Goal: Task Accomplishment & Management: Manage account settings

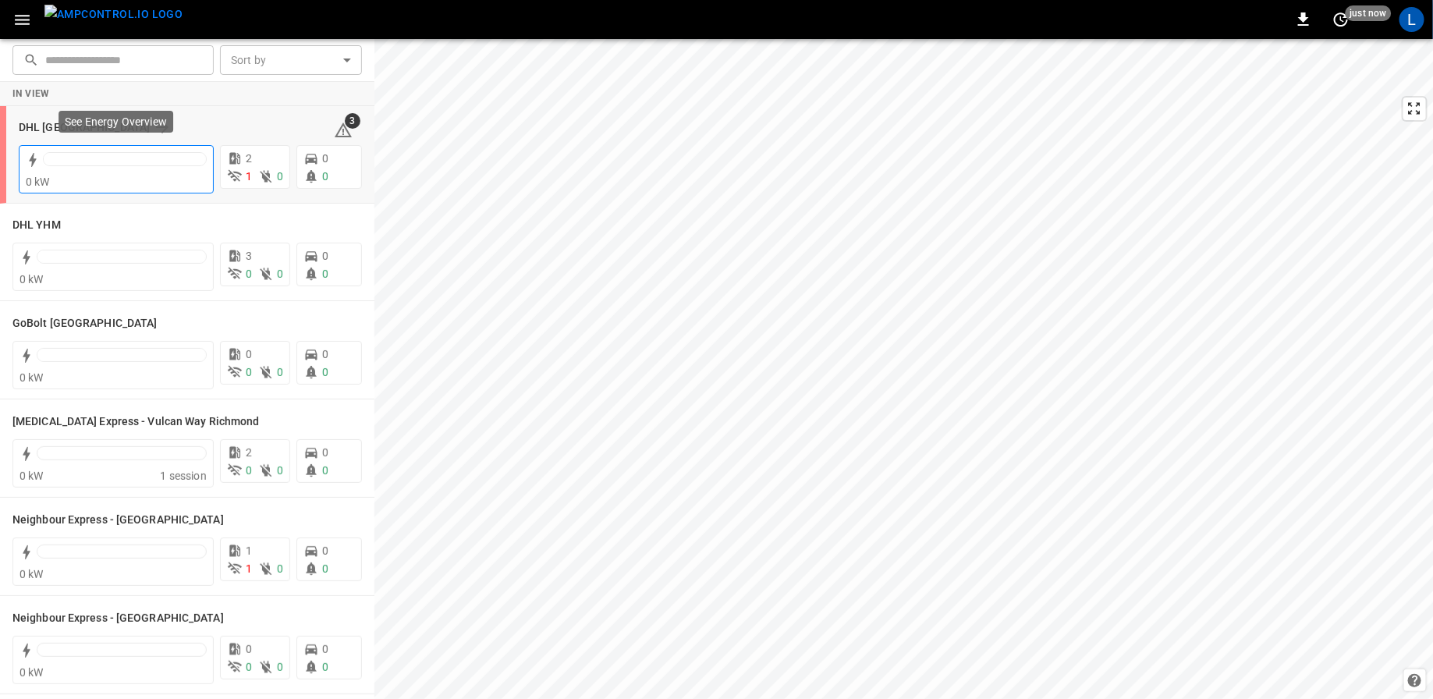
click at [128, 156] on div at bounding box center [125, 159] width 162 height 12
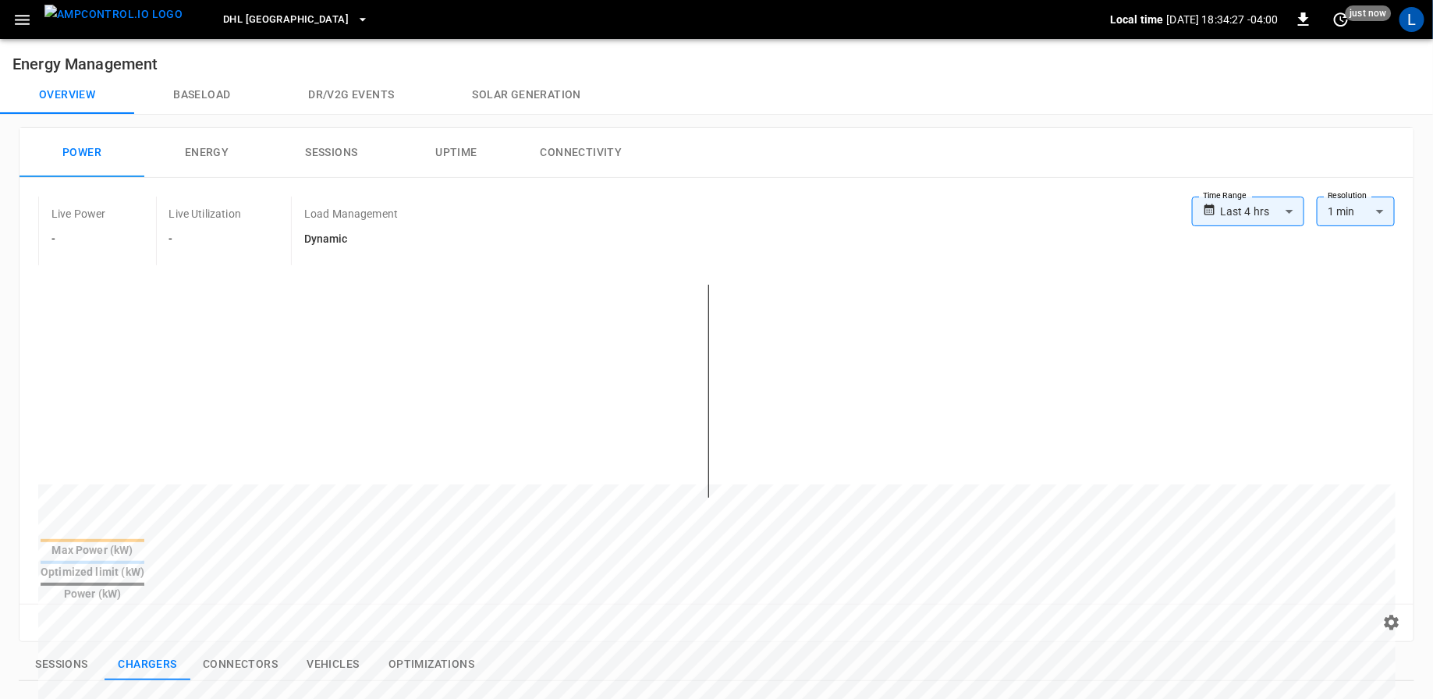
click at [36, 23] on button "button" at bounding box center [22, 19] width 32 height 29
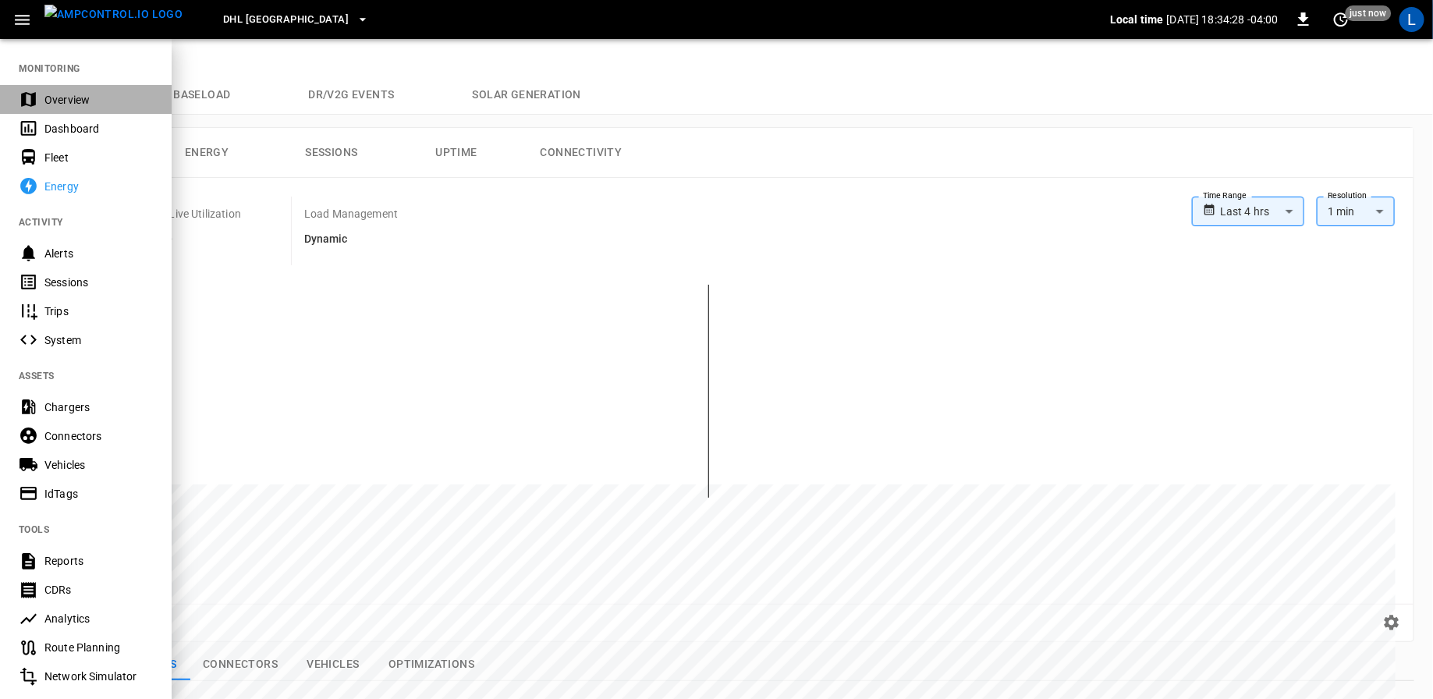
click at [62, 104] on div "Overview" at bounding box center [98, 100] width 108 height 16
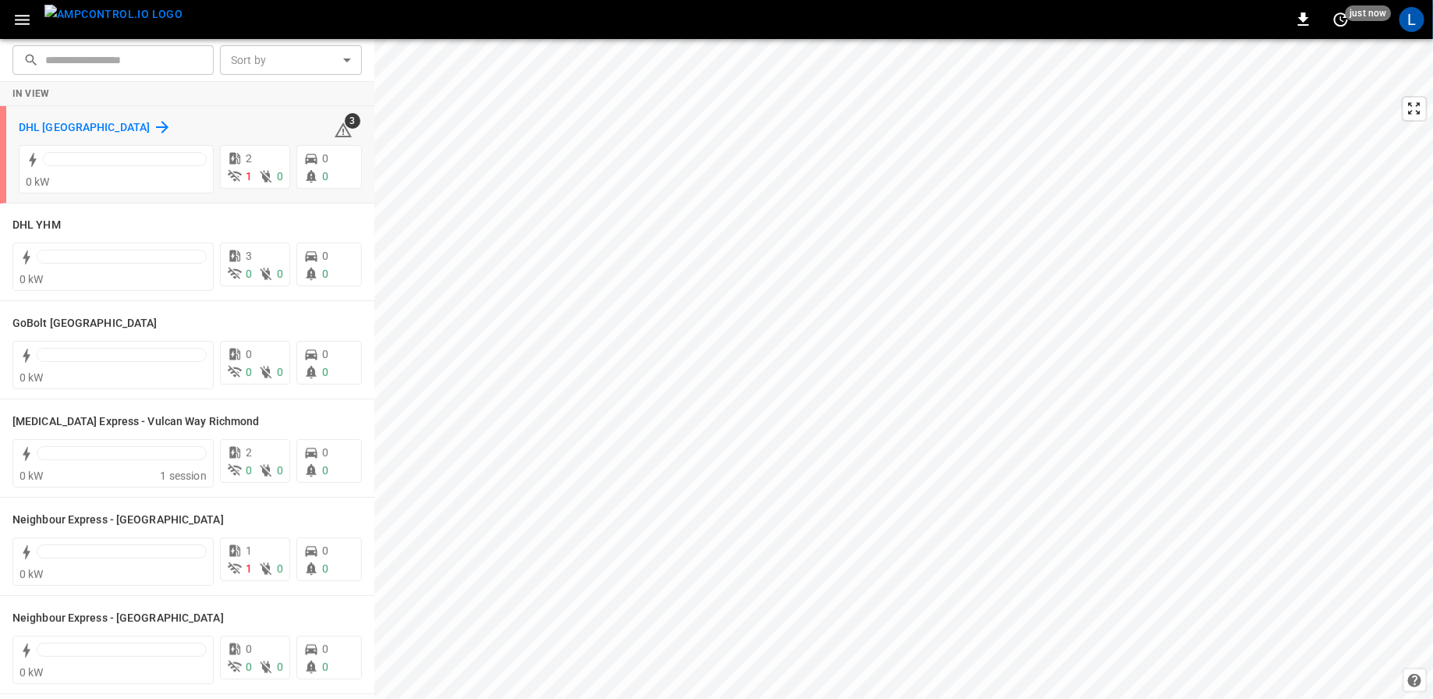
click at [42, 122] on h6 "DHL [GEOGRAPHIC_DATA]" at bounding box center [84, 127] width 131 height 17
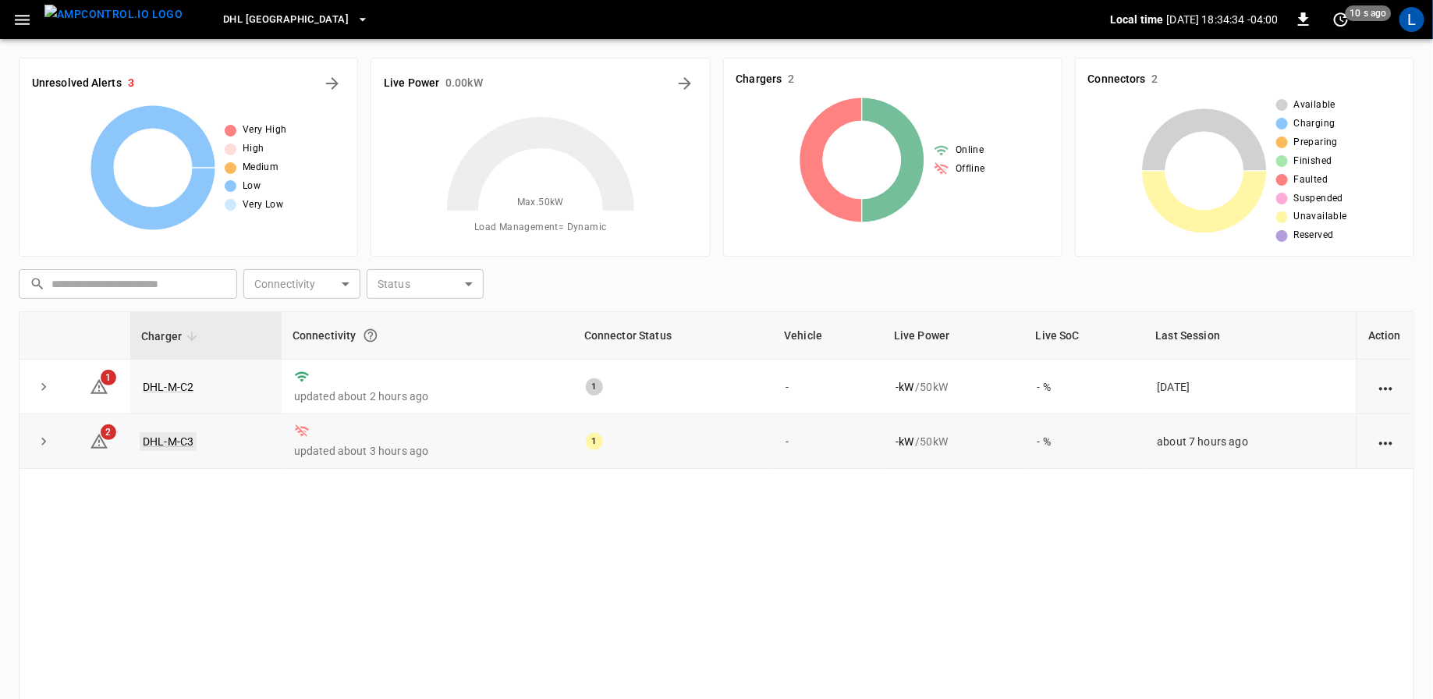
click at [163, 442] on link "DHL-M-C3" at bounding box center [168, 441] width 57 height 19
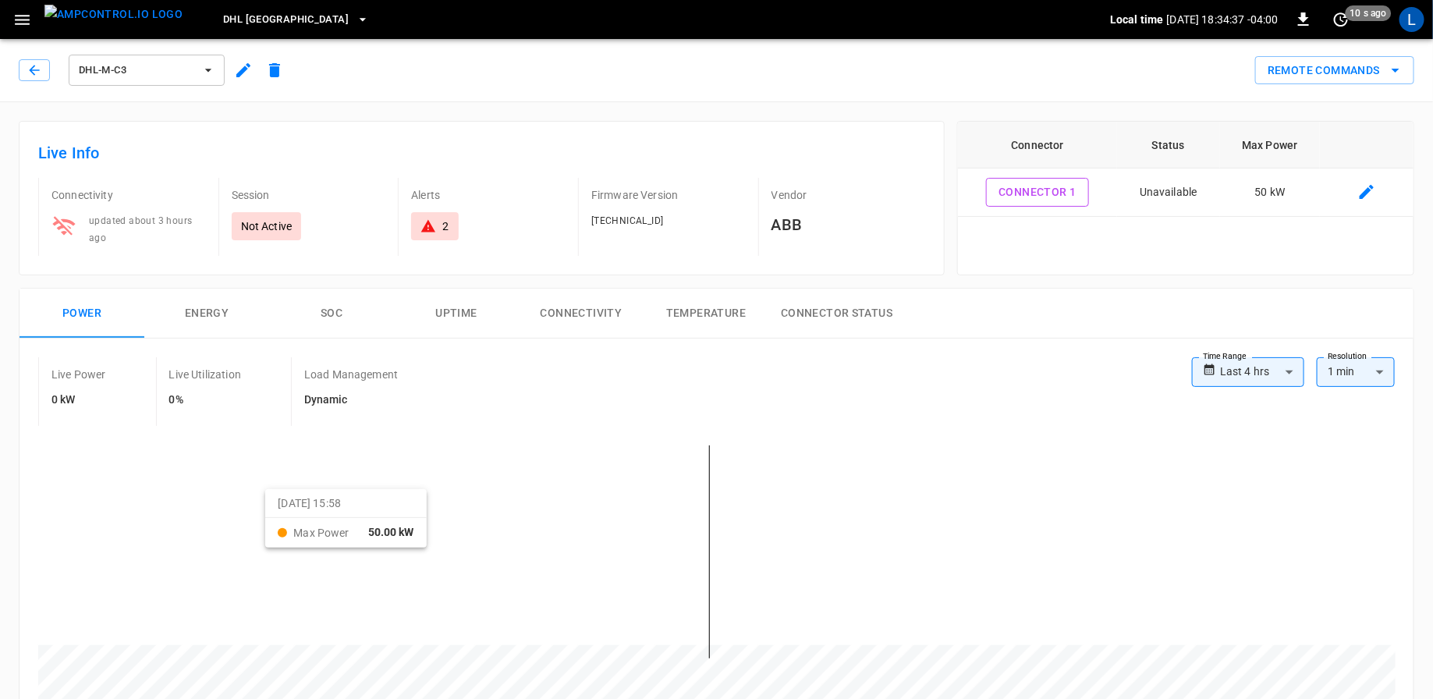
scroll to position [752, 0]
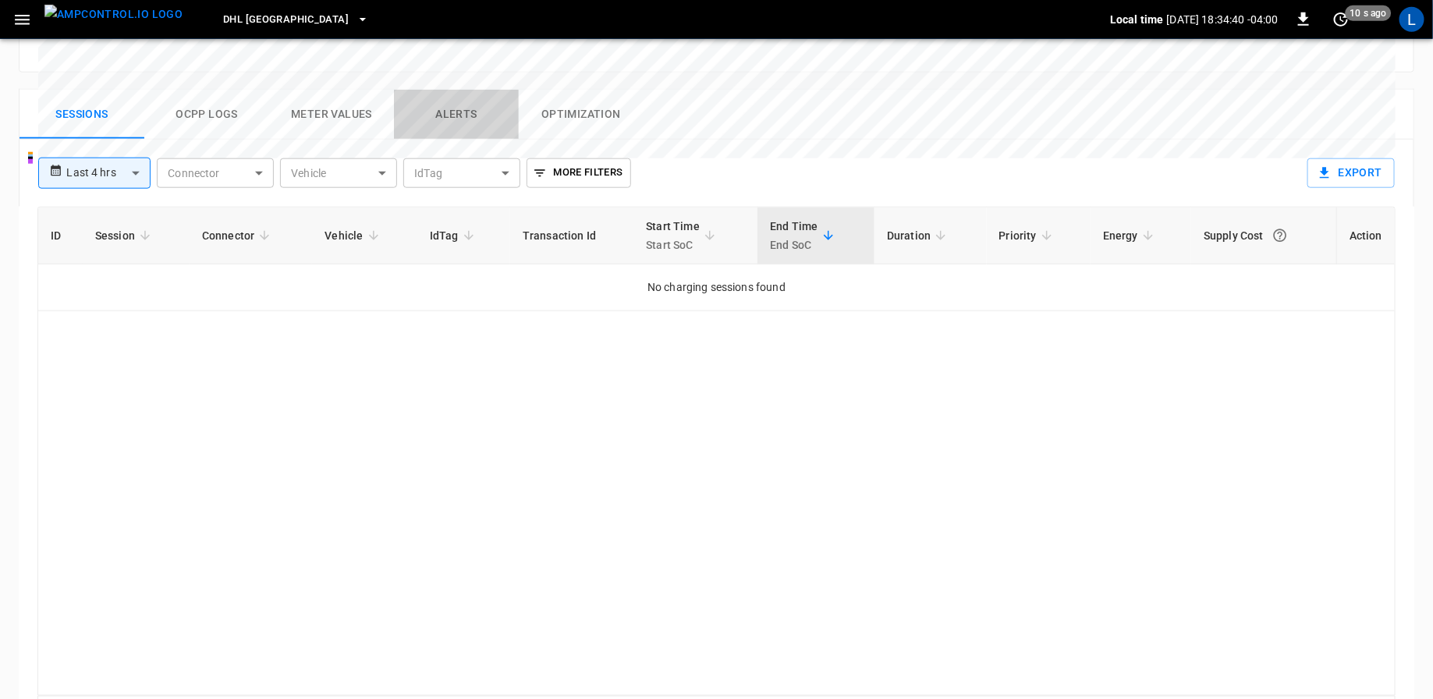
click at [488, 90] on button "Alerts" at bounding box center [456, 115] width 125 height 50
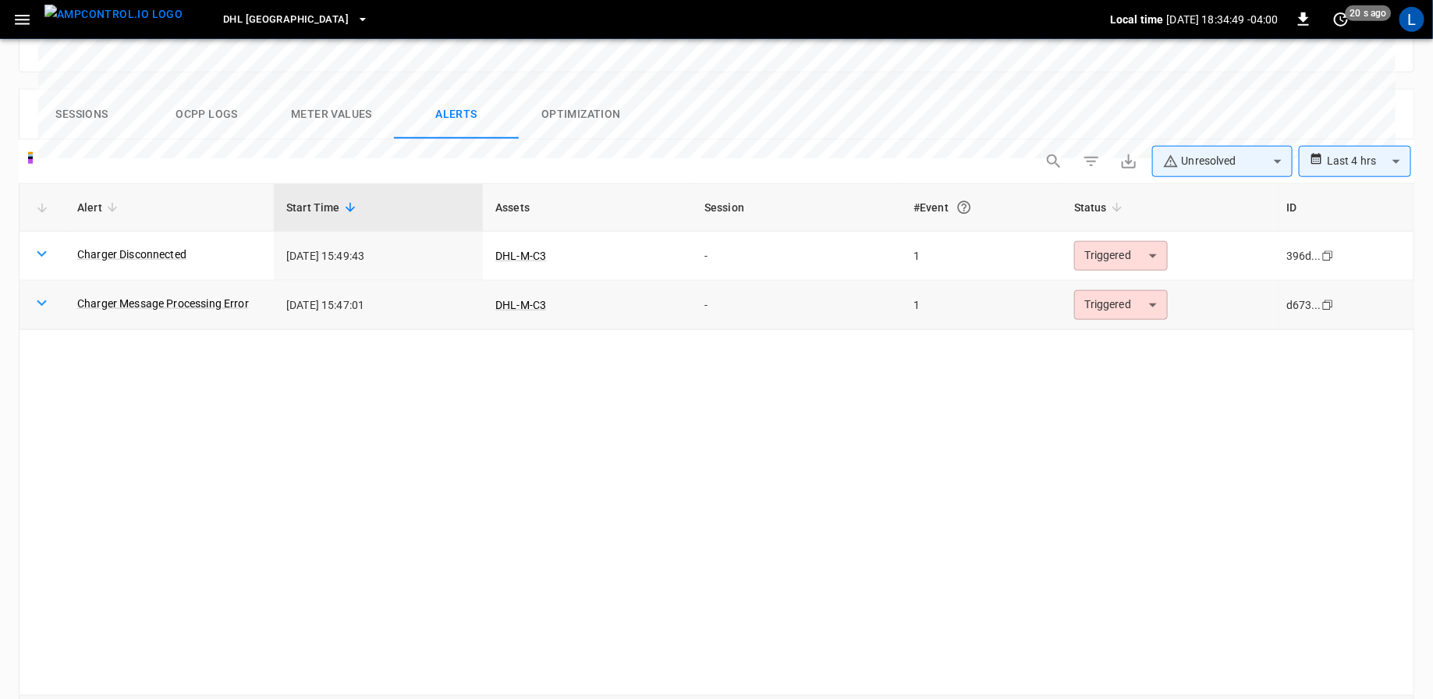
click at [48, 293] on icon at bounding box center [42, 303] width 20 height 20
click at [38, 293] on icon at bounding box center [42, 303] width 20 height 20
click at [37, 244] on icon at bounding box center [42, 254] width 20 height 20
click at [40, 244] on icon at bounding box center [42, 254] width 20 height 20
click at [125, 243] on link "Charger Disconnected" at bounding box center [131, 254] width 115 height 22
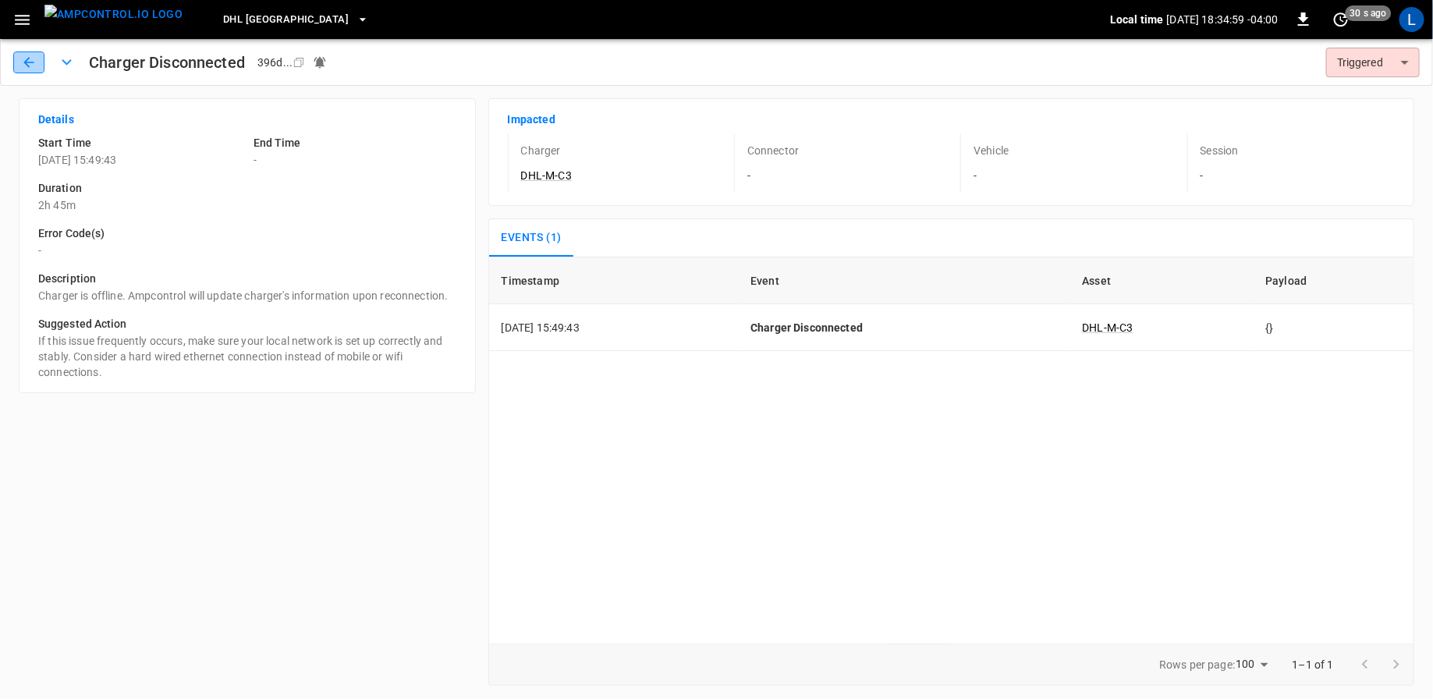
click at [34, 60] on icon "button" at bounding box center [29, 63] width 16 height 16
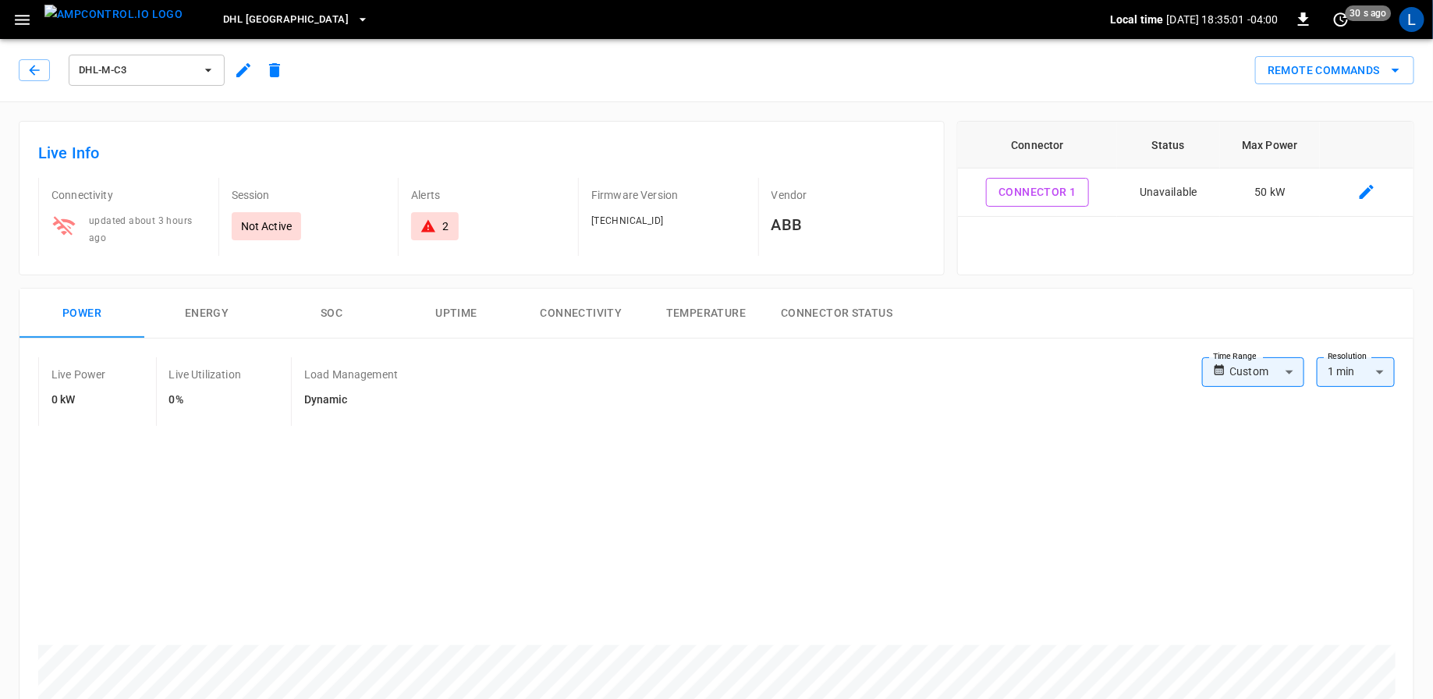
scroll to position [752, 0]
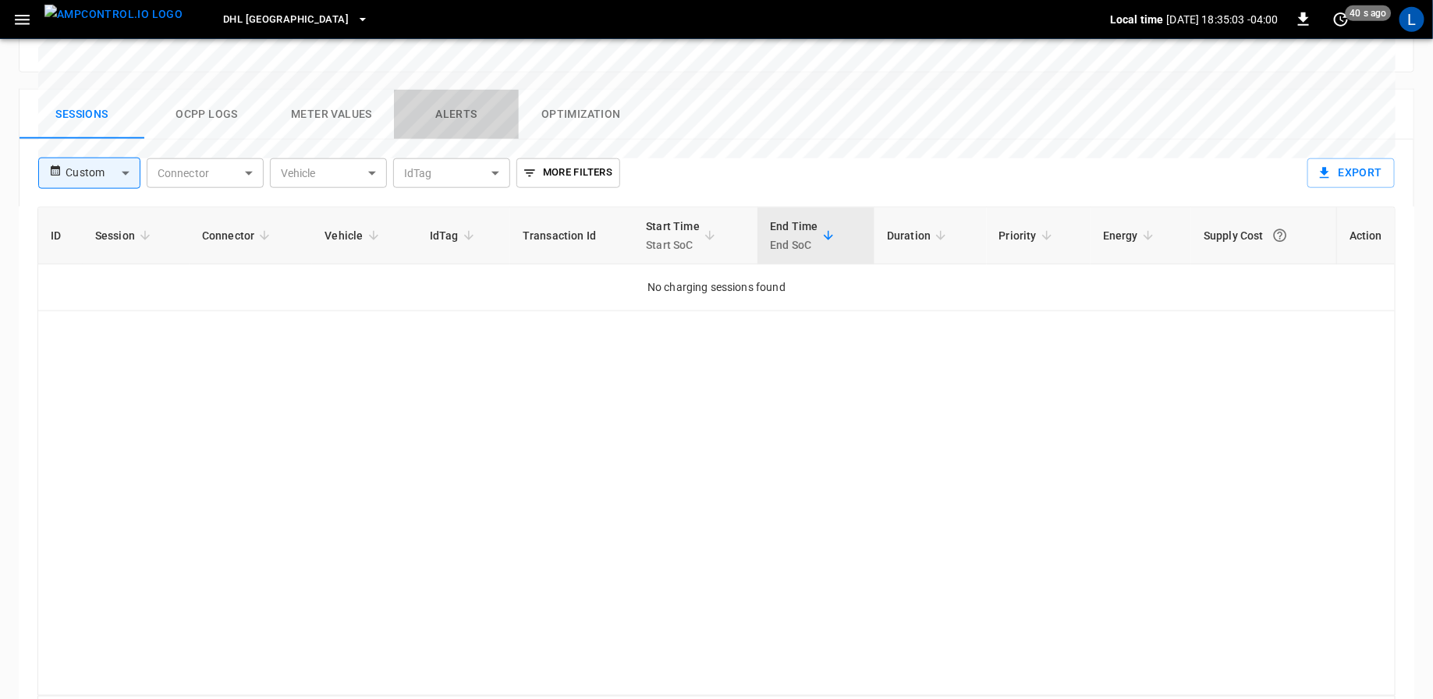
click at [466, 90] on button "Alerts" at bounding box center [456, 115] width 125 height 50
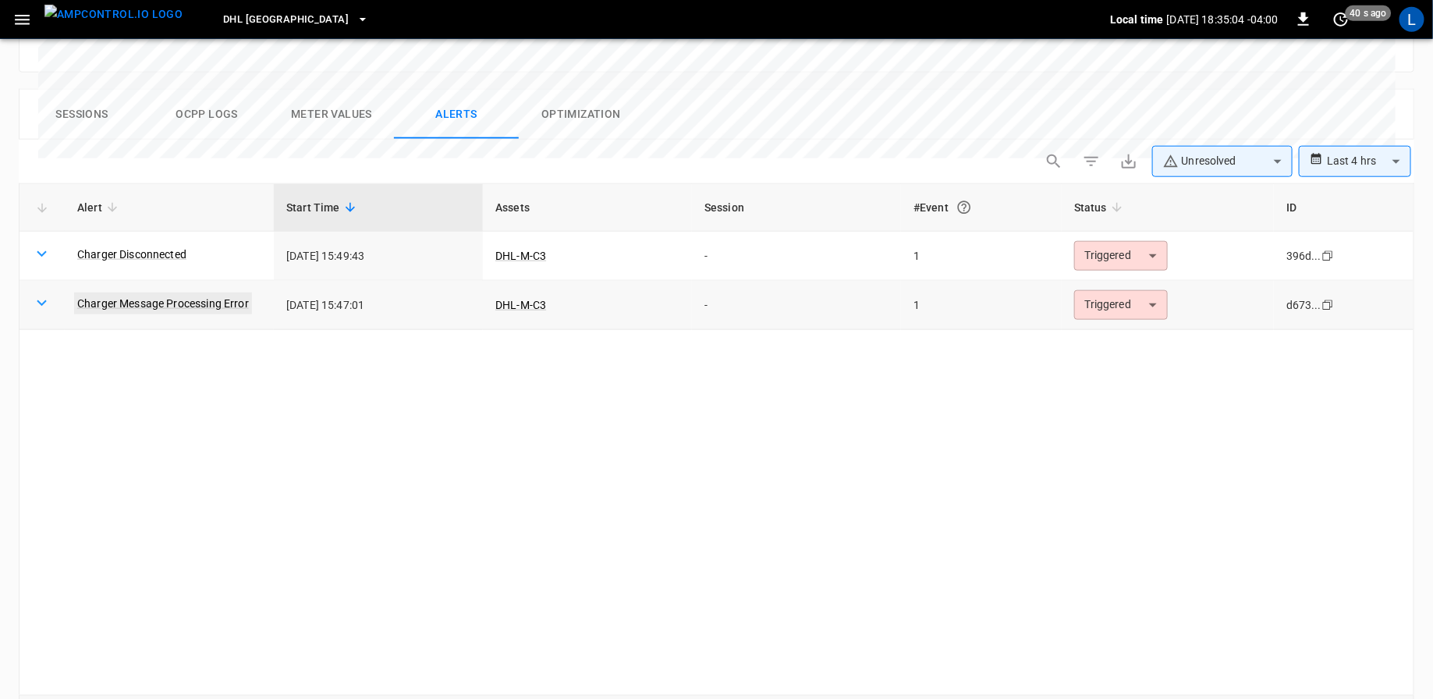
click at [113, 293] on link "Charger Message Processing Error" at bounding box center [163, 304] width 178 height 22
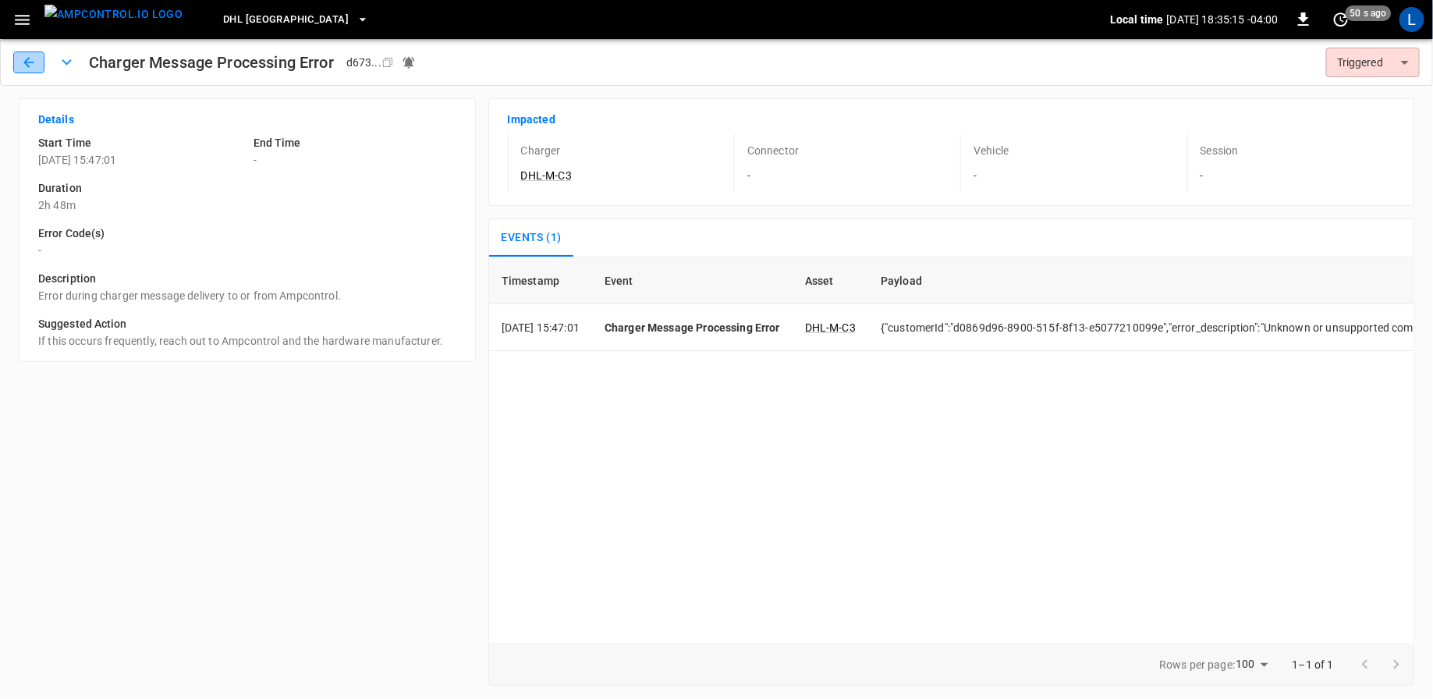
click at [28, 65] on icon "button" at bounding box center [29, 63] width 16 height 16
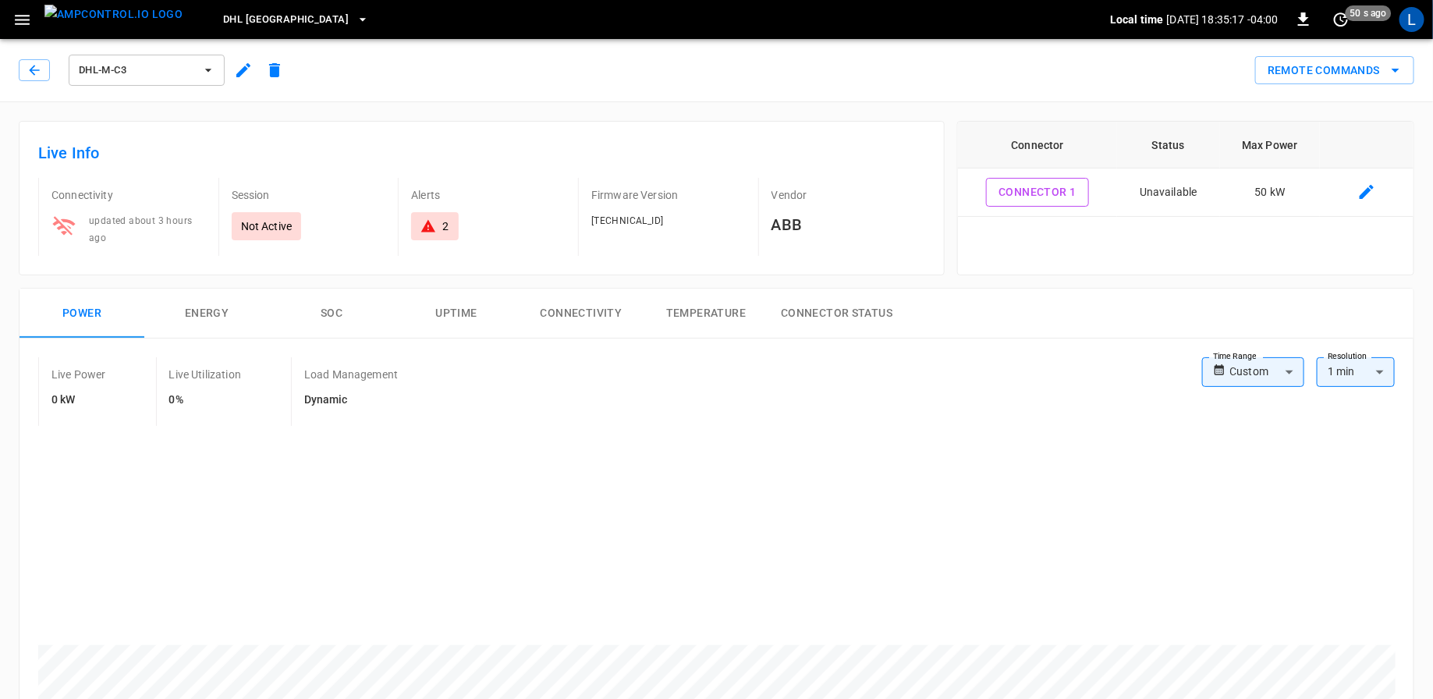
click at [235, 69] on icon "button" at bounding box center [243, 70] width 19 height 19
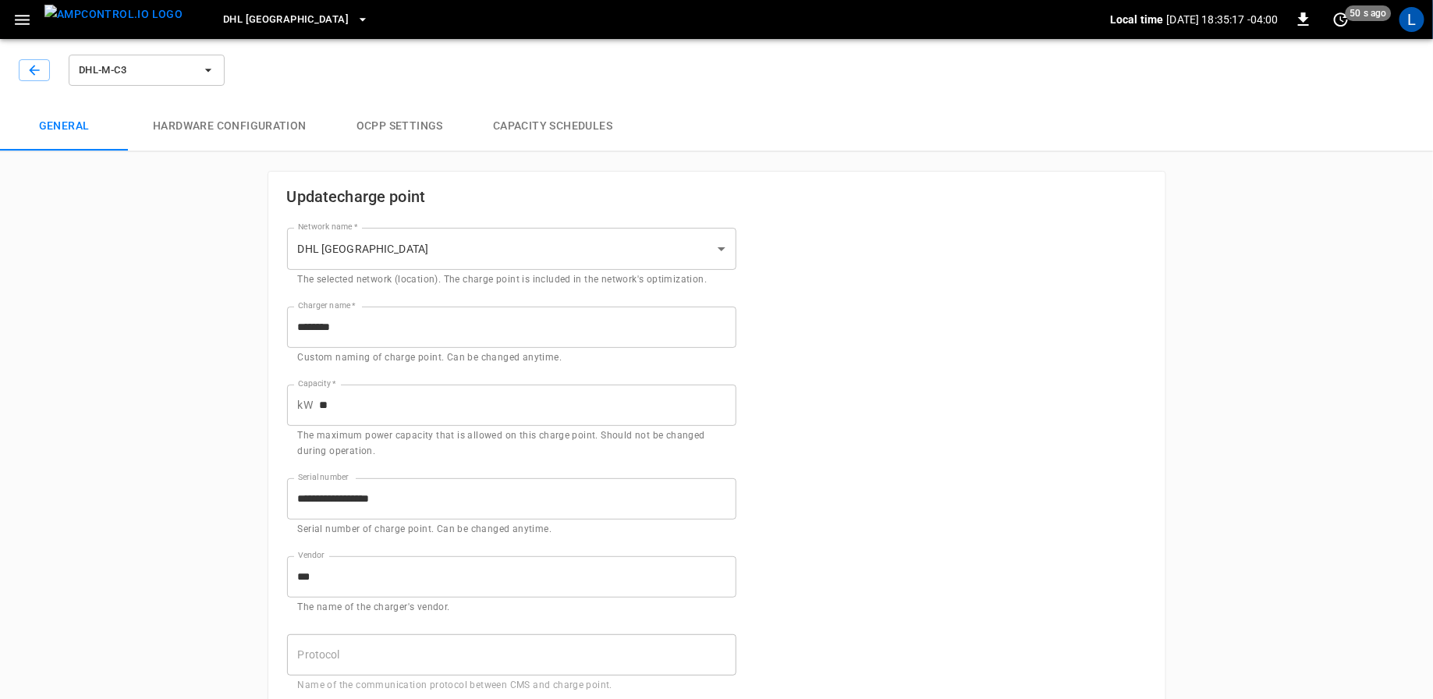
type input "**********"
drag, startPoint x: 419, startPoint y: 502, endPoint x: 254, endPoint y: 502, distance: 165.4
click at [28, 66] on icon "button" at bounding box center [35, 70] width 16 height 16
